Goal: Navigation & Orientation: Find specific page/section

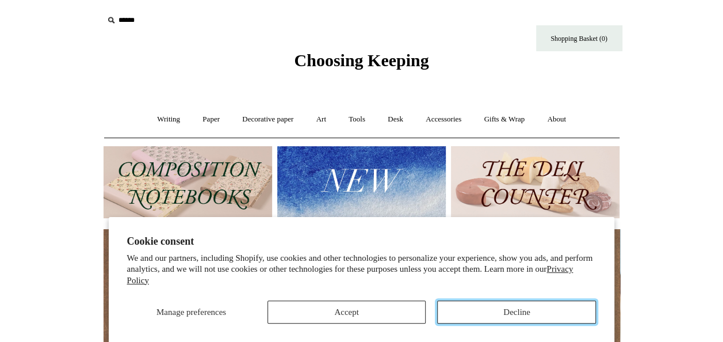
click at [532, 308] on button "Decline" at bounding box center [516, 311] width 159 height 23
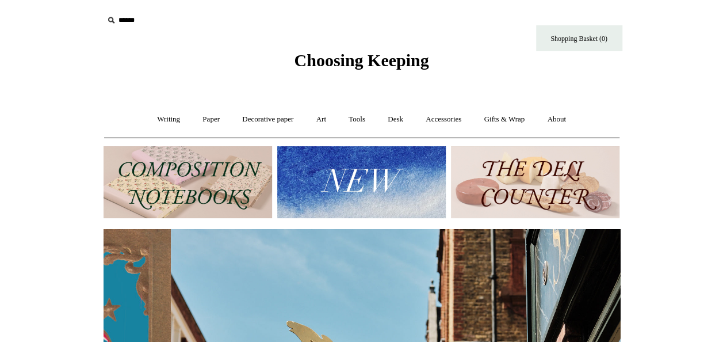
scroll to position [0, 516]
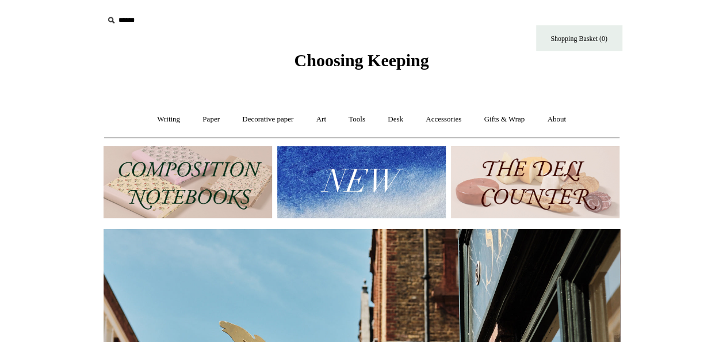
click at [174, 166] on img at bounding box center [188, 182] width 169 height 72
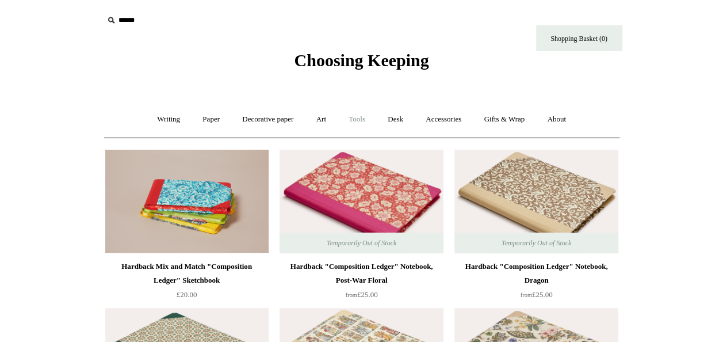
click at [352, 119] on link "Tools +" at bounding box center [356, 119] width 37 height 30
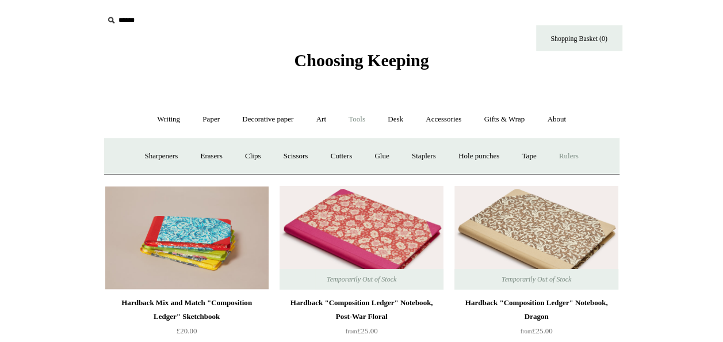
click at [573, 159] on link "Rulers" at bounding box center [569, 156] width 40 height 30
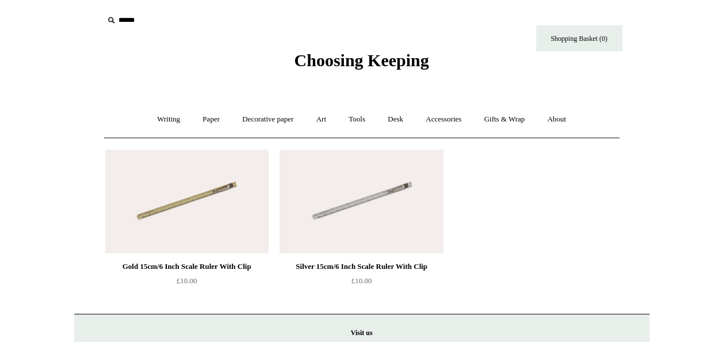
click at [372, 192] on img at bounding box center [360, 202] width 163 height 104
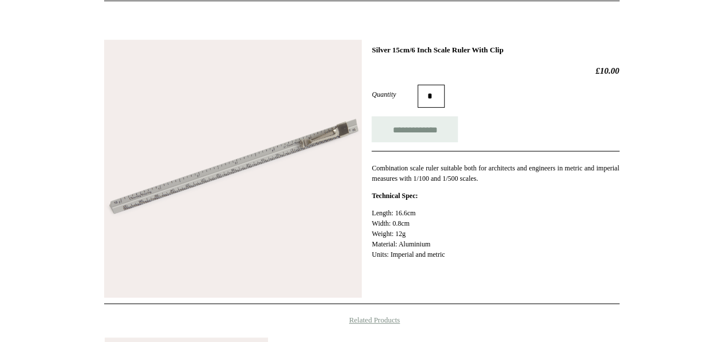
scroll to position [138, 0]
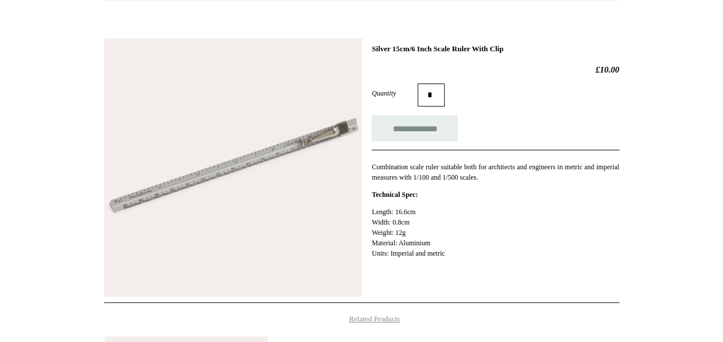
click at [323, 135] on img at bounding box center [233, 168] width 258 height 258
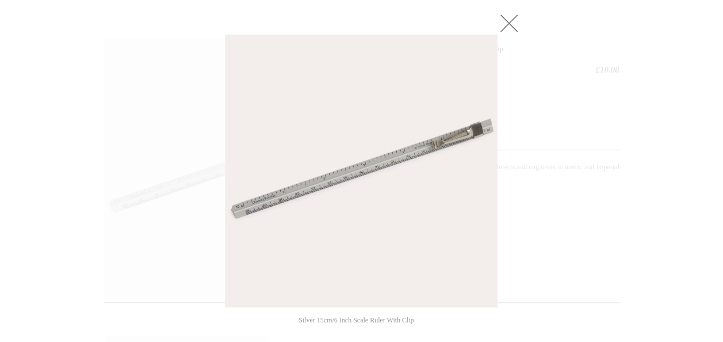
click at [512, 18] on link at bounding box center [508, 23] width 23 height 23
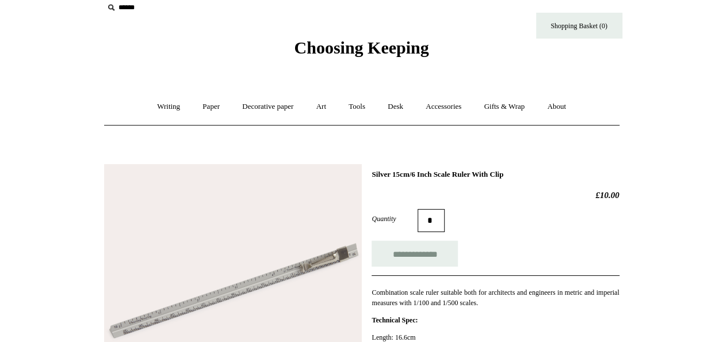
scroll to position [0, 0]
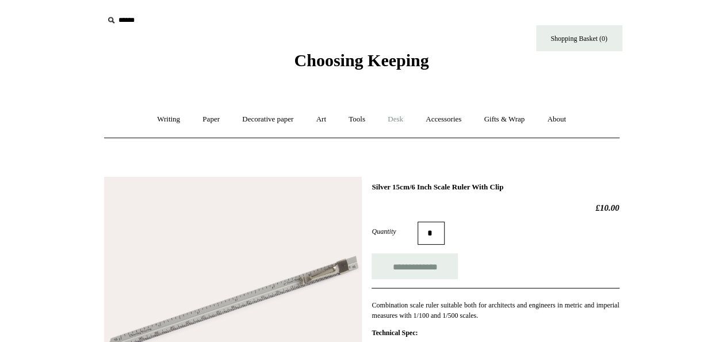
click at [397, 118] on link "Desk +" at bounding box center [395, 119] width 36 height 30
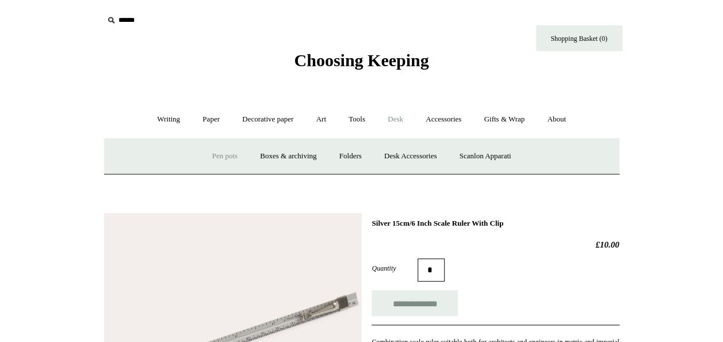
click at [216, 156] on link "Pen pots" at bounding box center [225, 156] width 46 height 30
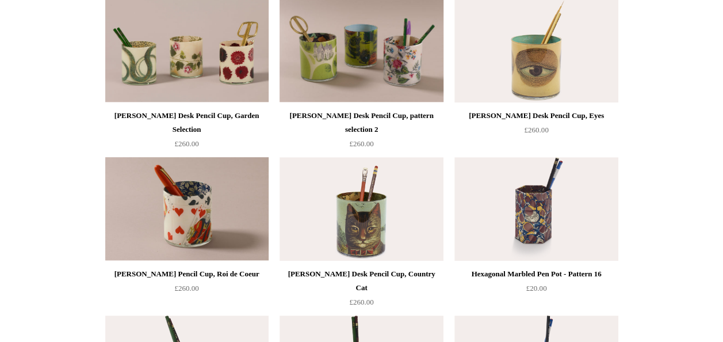
scroll to position [161, 0]
